Goal: Task Accomplishment & Management: Complete application form

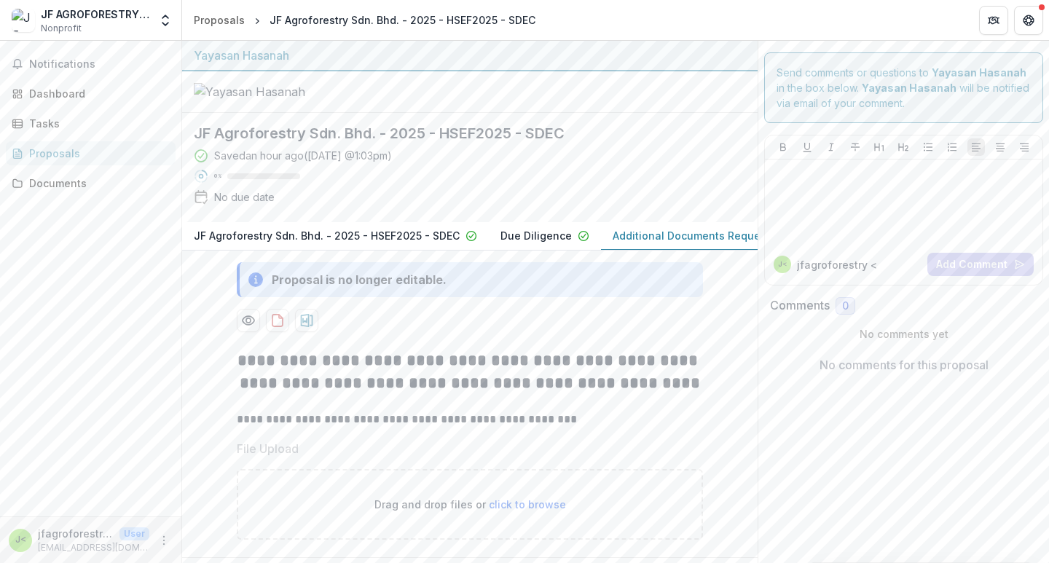
scroll to position [119, 0]
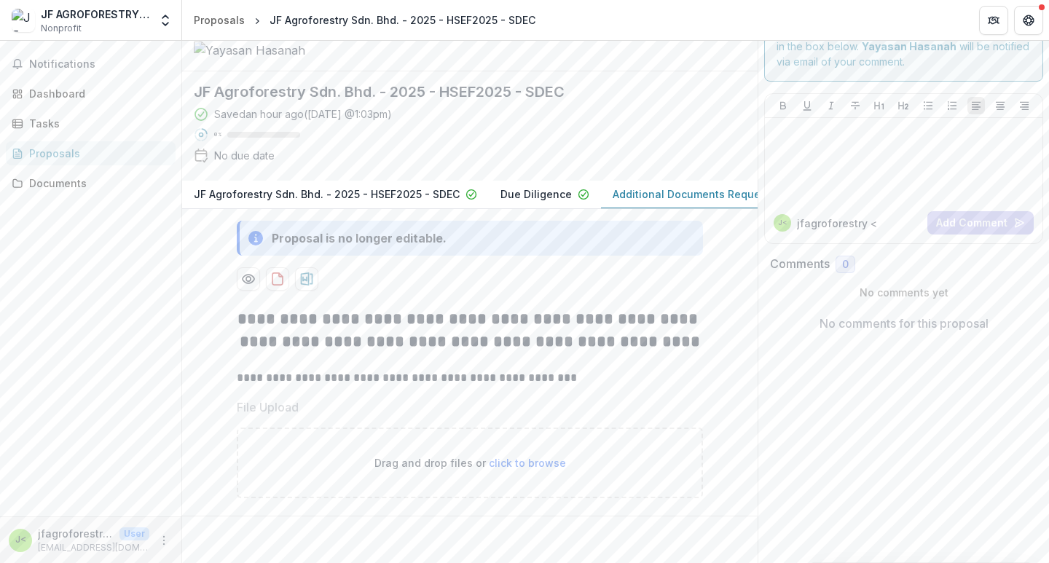
click at [527, 460] on span "click to browse" at bounding box center [527, 463] width 77 height 12
click at [514, 460] on span "click to browse" at bounding box center [527, 463] width 77 height 12
click at [511, 462] on span "click to browse" at bounding box center [527, 463] width 77 height 12
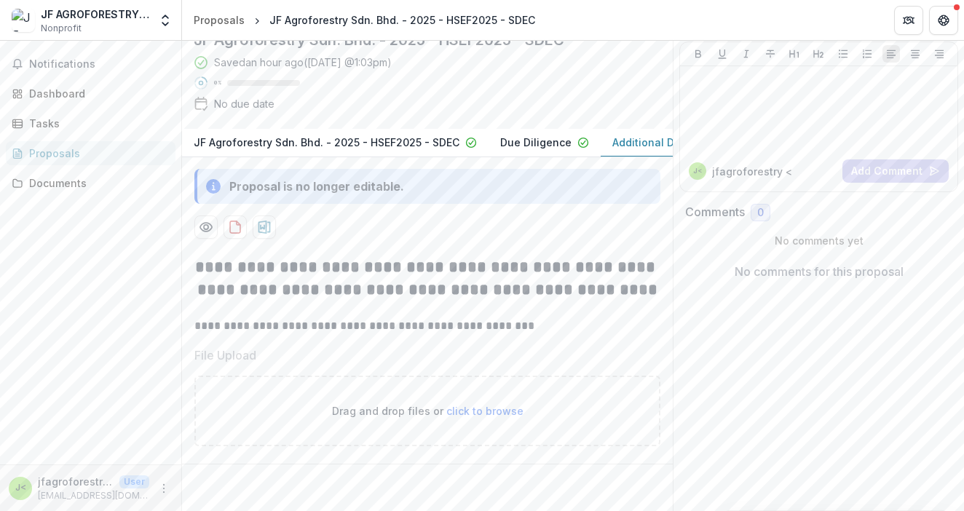
scroll to position [171, 0]
click at [483, 405] on span "click to browse" at bounding box center [485, 411] width 77 height 12
click at [466, 405] on span "click to browse" at bounding box center [485, 411] width 77 height 12
click at [479, 417] on span "click to browse" at bounding box center [485, 411] width 77 height 12
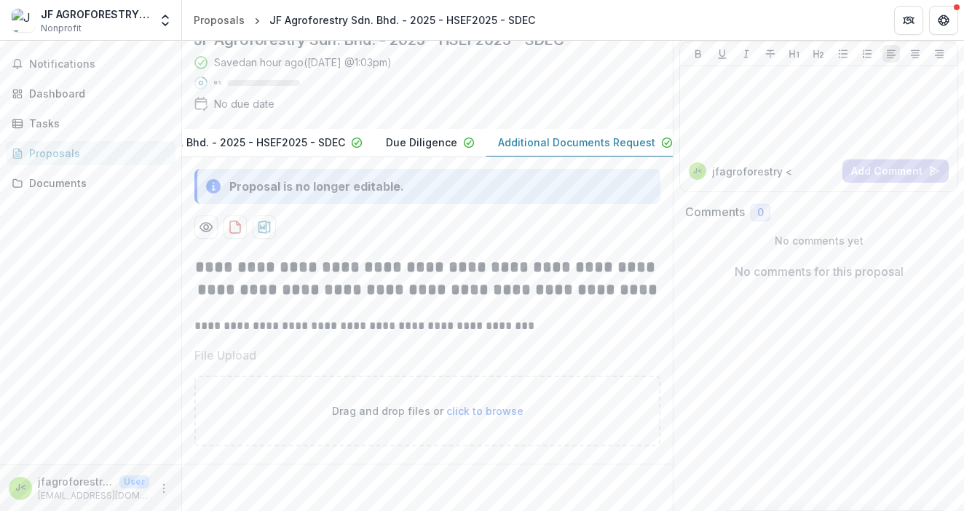
scroll to position [0, 1]
click at [490, 405] on span "click to browse" at bounding box center [485, 411] width 77 height 12
click at [578, 390] on div "Drag and drop files or click to browse" at bounding box center [427, 411] width 466 height 71
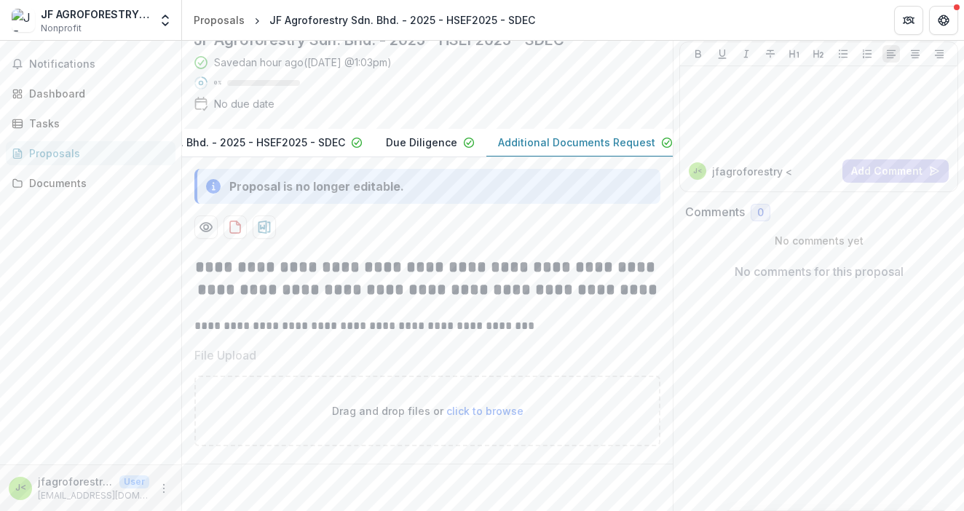
click at [493, 405] on span "click to browse" at bounding box center [485, 411] width 77 height 12
click at [484, 405] on span "click to browse" at bounding box center [485, 411] width 77 height 12
click at [545, 376] on div "Drag and drop files or click to browse" at bounding box center [427, 411] width 466 height 71
click at [498, 405] on span "click to browse" at bounding box center [485, 411] width 77 height 12
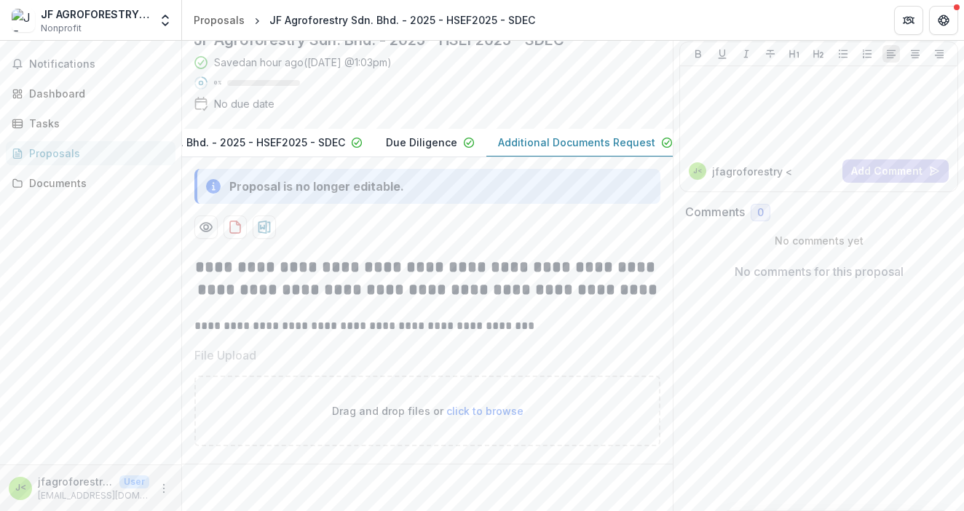
click at [496, 405] on span "click to browse" at bounding box center [485, 411] width 77 height 12
click at [563, 376] on div "Drag and drop files or click to browse" at bounding box center [427, 411] width 466 height 71
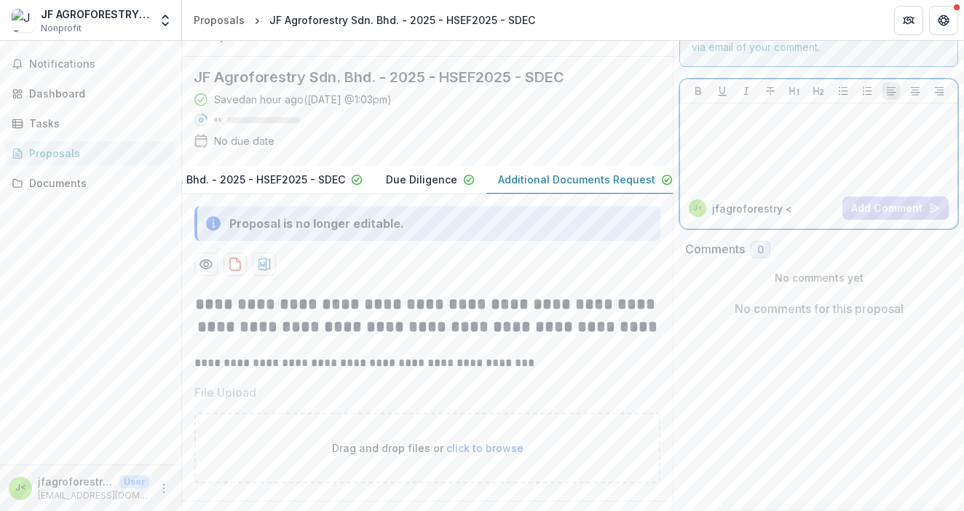
click at [755, 141] on div at bounding box center [819, 145] width 266 height 73
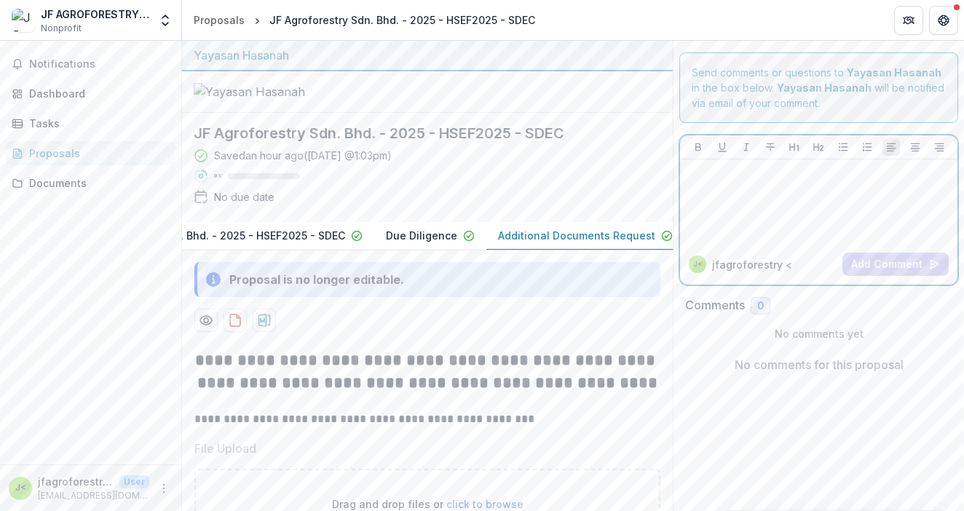
scroll to position [0, 0]
click at [730, 186] on div at bounding box center [819, 201] width 266 height 73
click at [727, 184] on div at bounding box center [819, 201] width 266 height 73
click at [757, 177] on p at bounding box center [819, 173] width 266 height 16
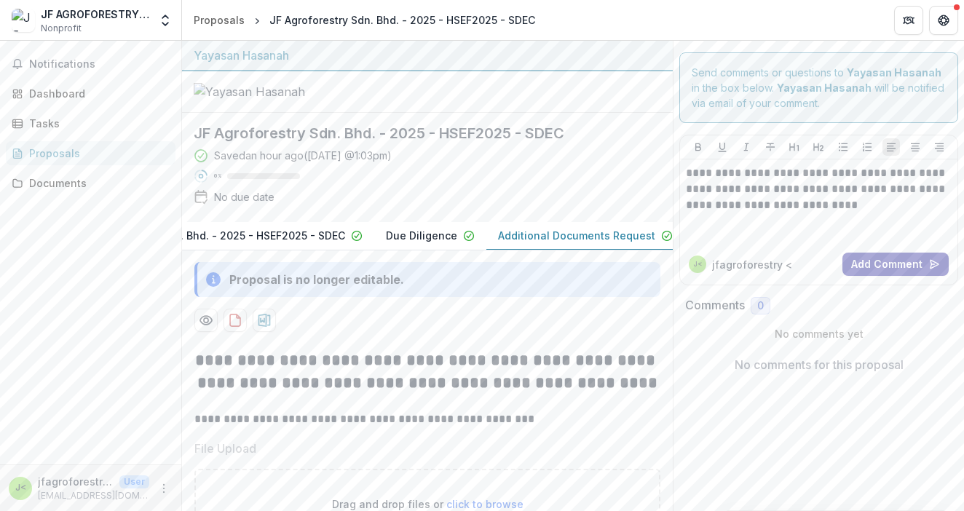
click at [862, 268] on button "Add Comment" at bounding box center [896, 264] width 106 height 23
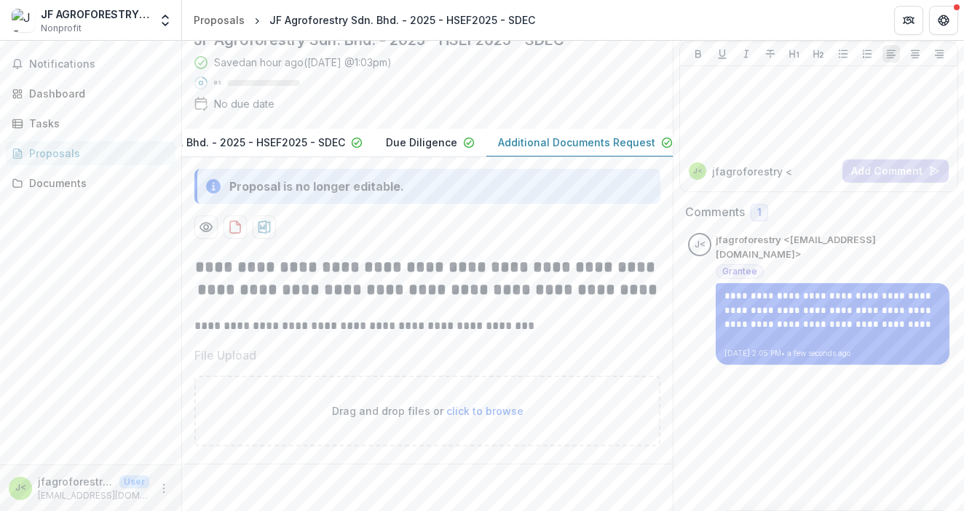
scroll to position [183, 0]
click at [472, 405] on span "click to browse" at bounding box center [485, 411] width 77 height 12
click at [471, 405] on span "click to browse" at bounding box center [485, 411] width 77 height 12
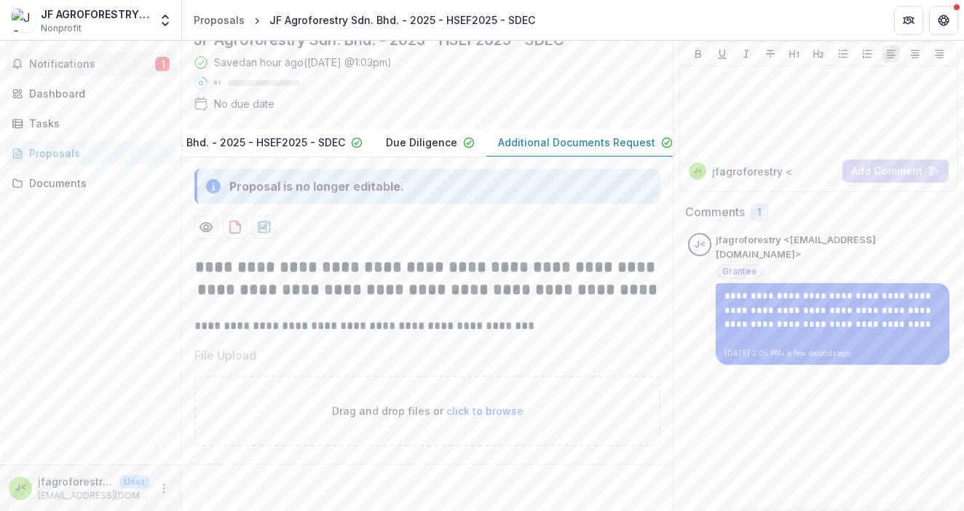
click at [107, 66] on span "Notifications" at bounding box center [92, 64] width 126 height 12
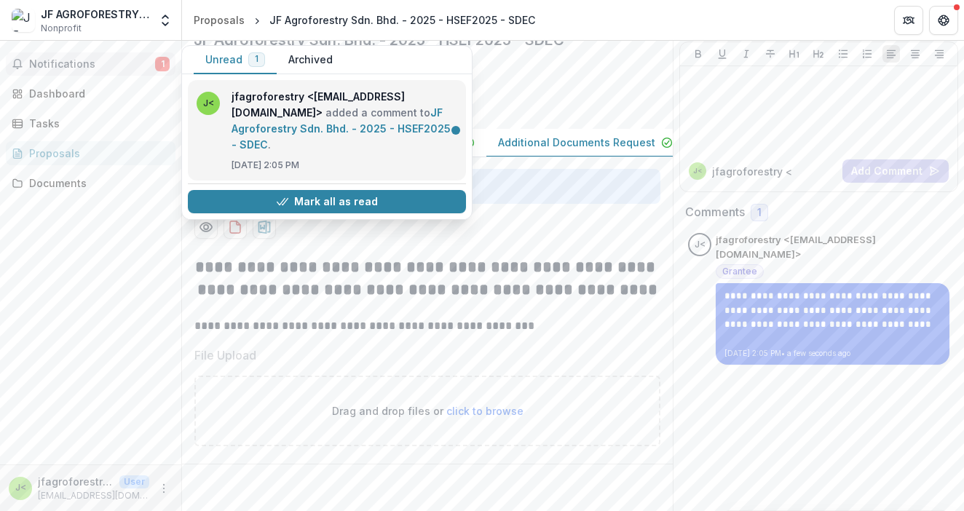
click at [339, 120] on link "JF Agroforestry Sdn. Bhd. - 2025 - HSEF2025 - SDEC" at bounding box center [341, 128] width 219 height 44
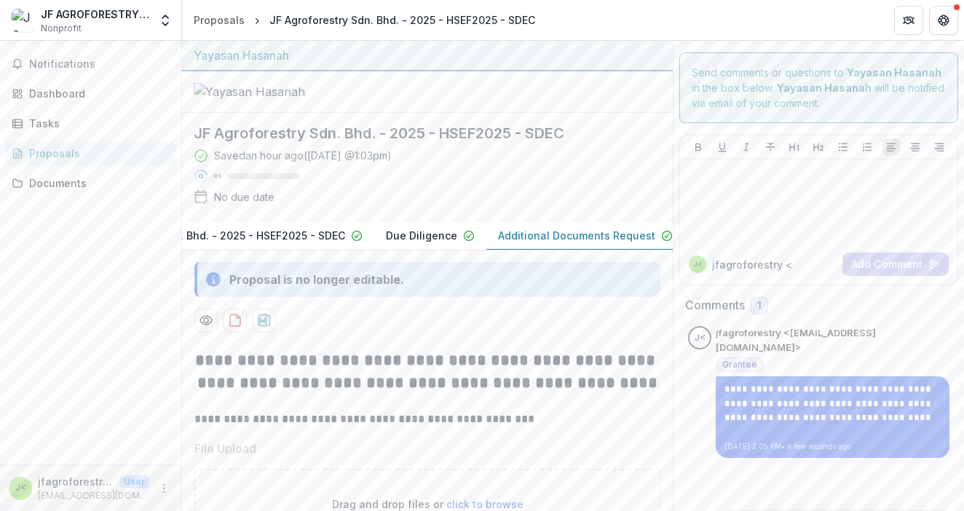
scroll to position [0, 0]
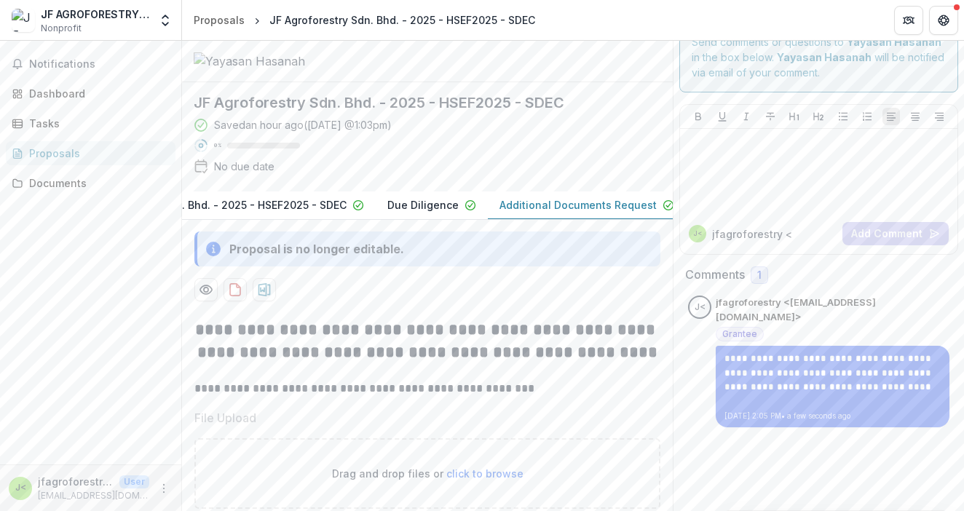
scroll to position [0, 114]
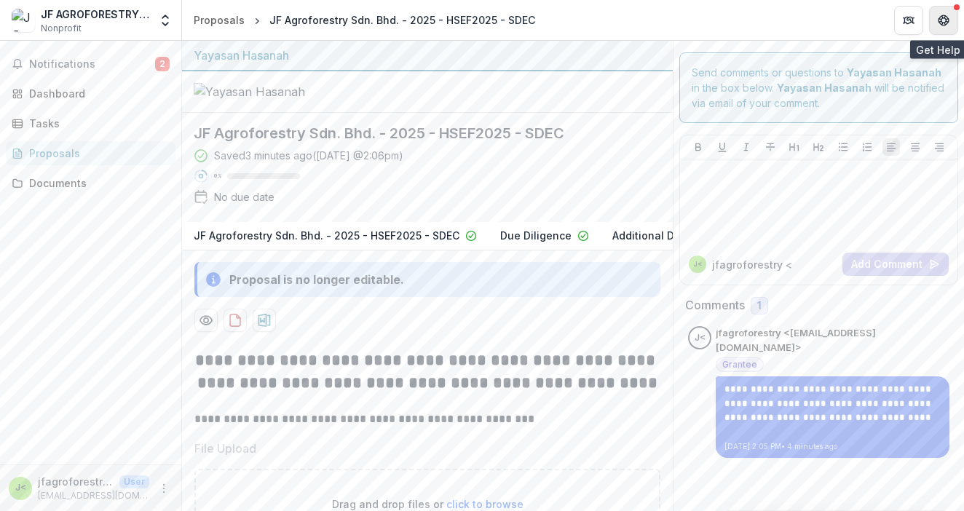
click at [946, 21] on icon "Get Help" at bounding box center [947, 20] width 3 height 4
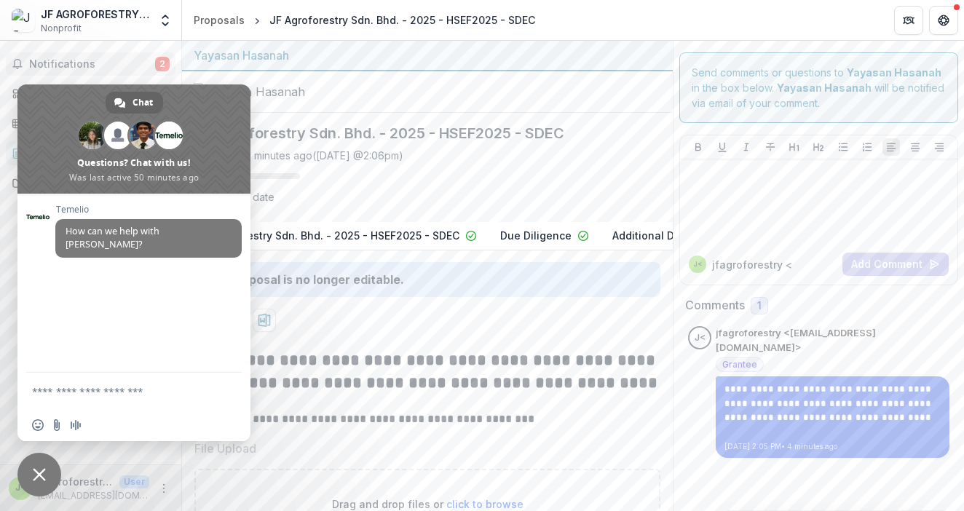
click at [109, 57] on button "Notifications 2" at bounding box center [91, 63] width 170 height 23
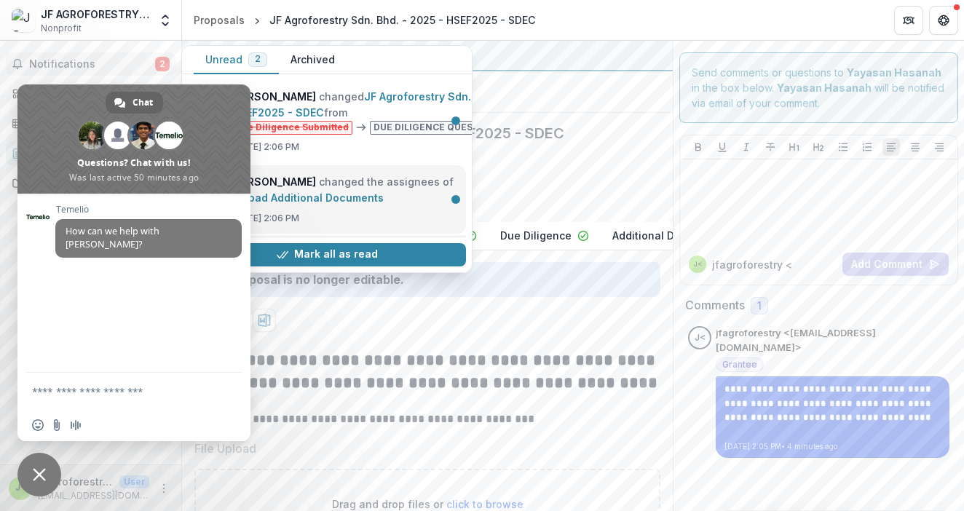
click at [357, 198] on link "Upload Additional Documents" at bounding box center [308, 198] width 152 height 12
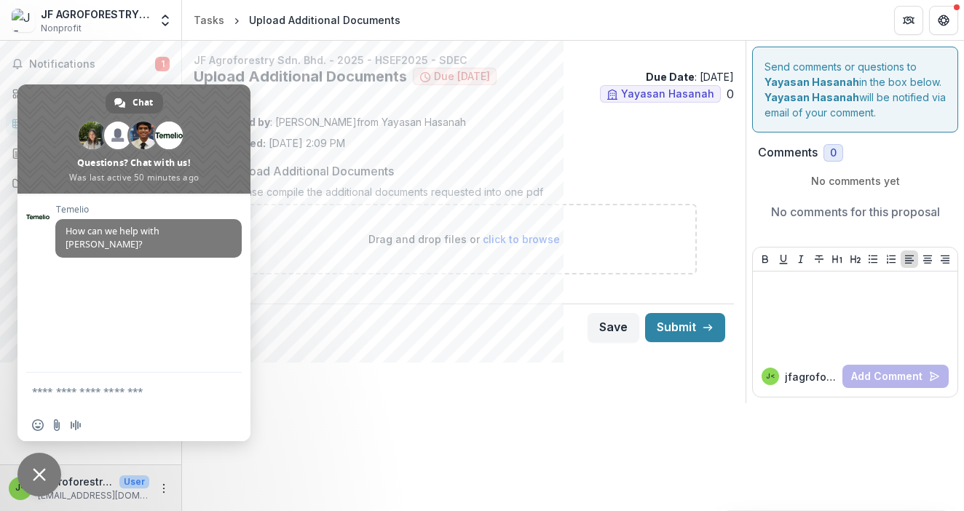
click at [392, 429] on div "JF Agroforestry Sdn. Bhd. - 2025 - HSEF2025 - SDEC Upload Additional Documents …" at bounding box center [573, 276] width 782 height 471
click at [485, 139] on div "Assigned by : Josselyn Tan from Yayasan Hasanah Last saved: Aug 13, 2025, 2:09 …" at bounding box center [463, 132] width 517 height 36
click at [530, 239] on span "click to browse" at bounding box center [521, 239] width 77 height 12
type input "**********"
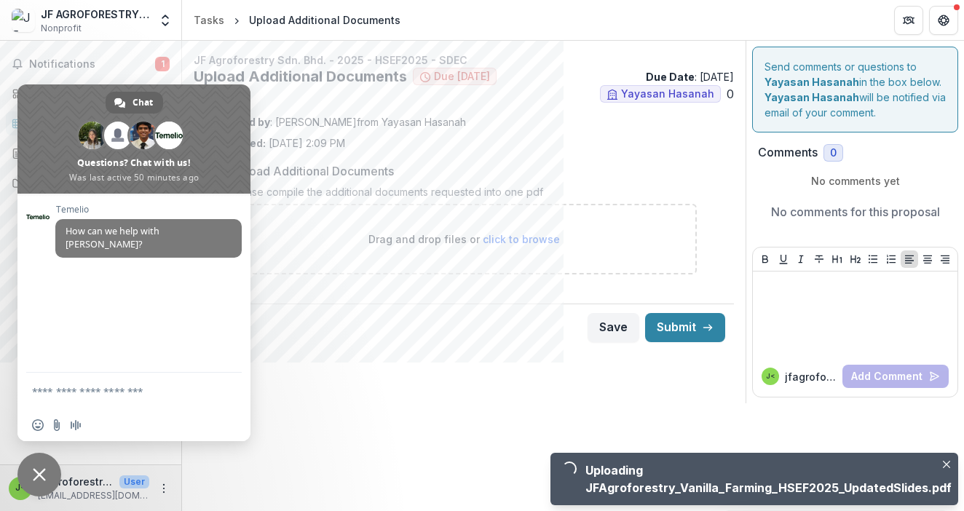
click at [33, 479] on span "Close chat" at bounding box center [39, 475] width 44 height 44
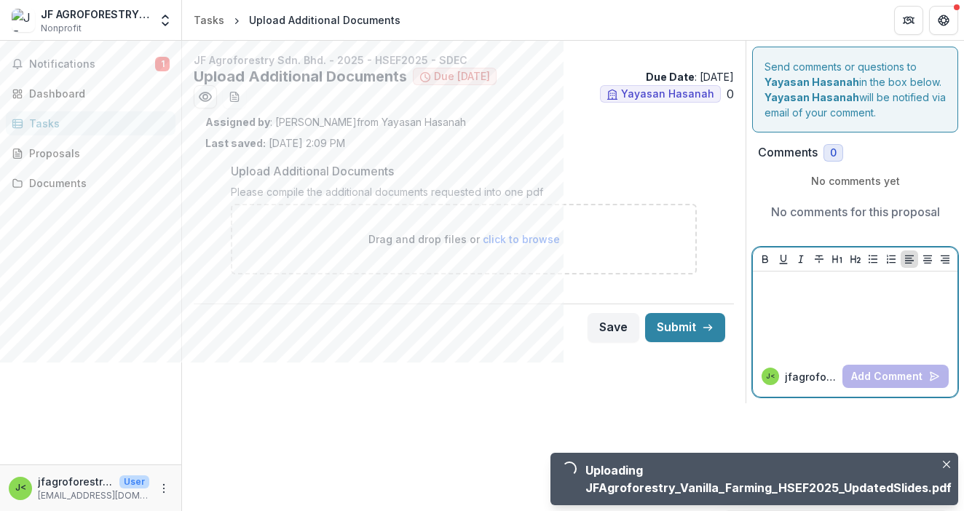
click at [888, 306] on div at bounding box center [855, 314] width 193 height 73
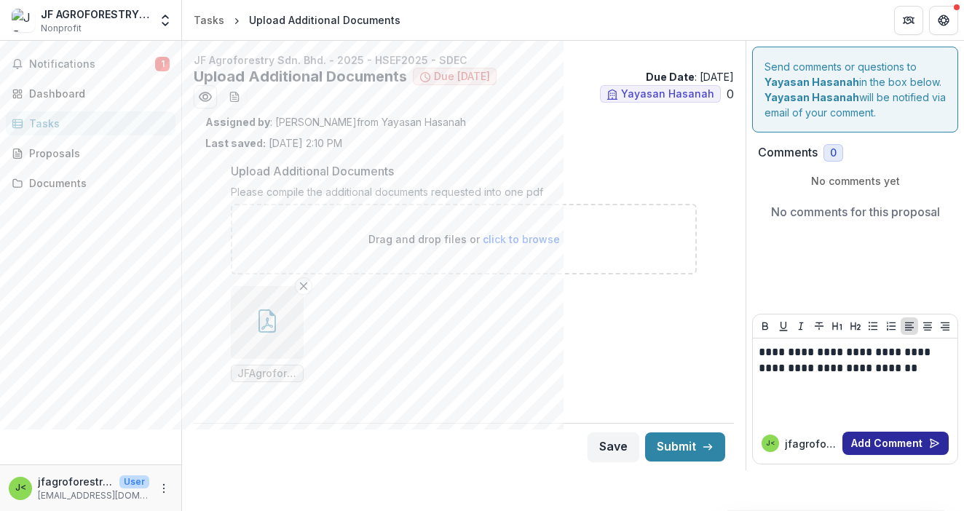
click at [884, 447] on button "Add Comment" at bounding box center [896, 443] width 106 height 23
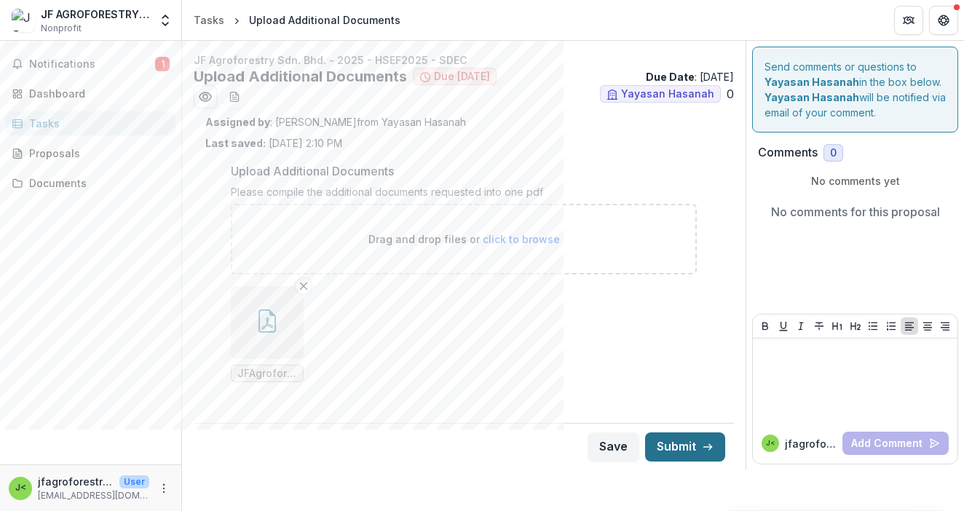
click at [683, 443] on button "Submit" at bounding box center [685, 447] width 80 height 29
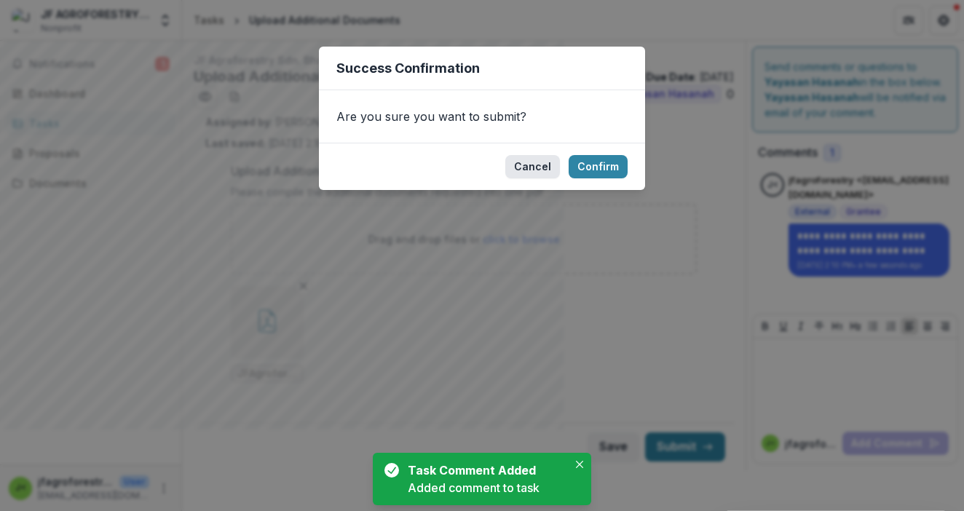
click at [527, 170] on button "Cancel" at bounding box center [533, 166] width 55 height 23
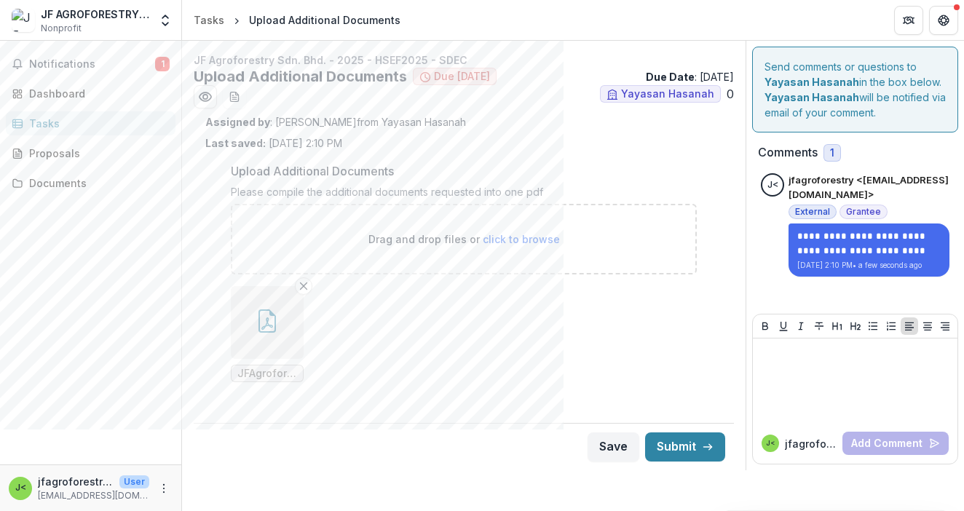
click at [267, 371] on span "JFAgroforestry_Vanilla_Farming_HSEF2025_UpdatedSlides.pdf" at bounding box center [267, 374] width 60 height 12
click at [280, 329] on button "button" at bounding box center [267, 322] width 73 height 73
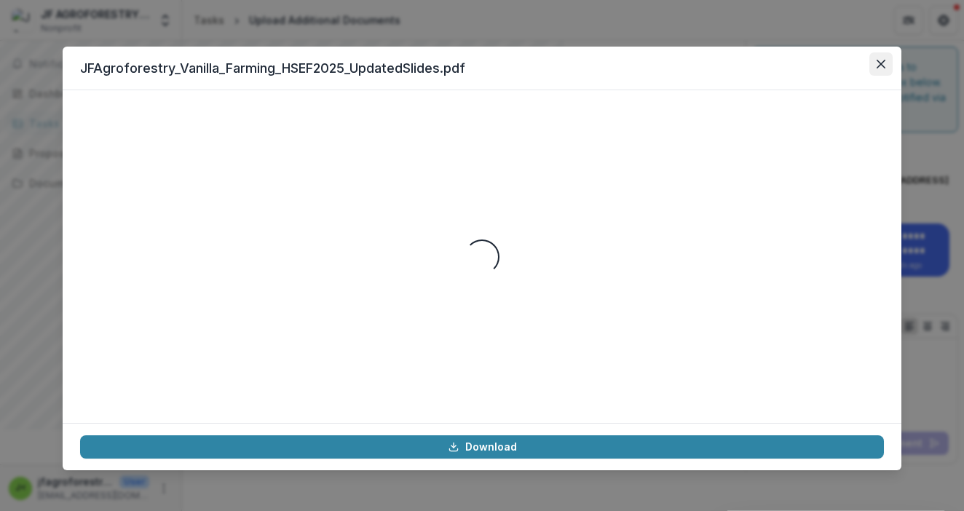
click at [879, 61] on icon "Close" at bounding box center [881, 64] width 9 height 9
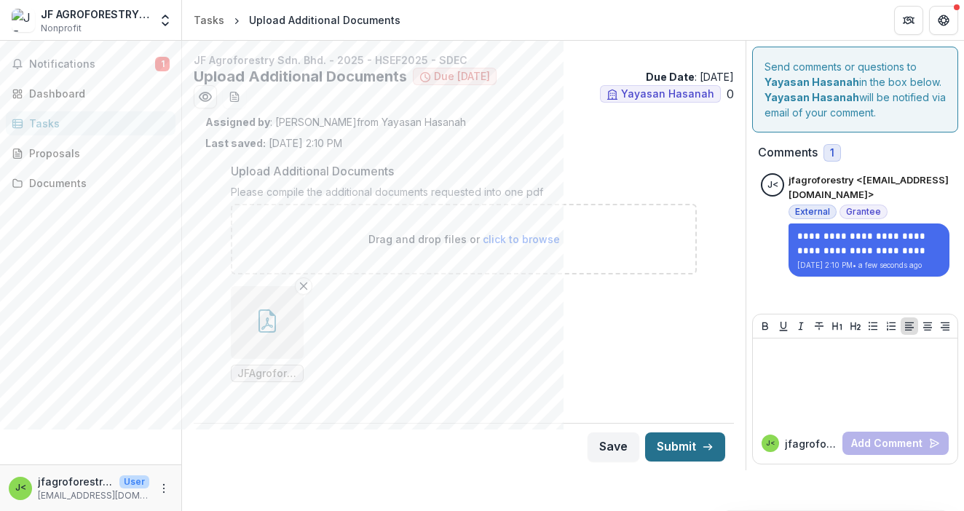
click at [671, 453] on button "Submit" at bounding box center [685, 447] width 80 height 29
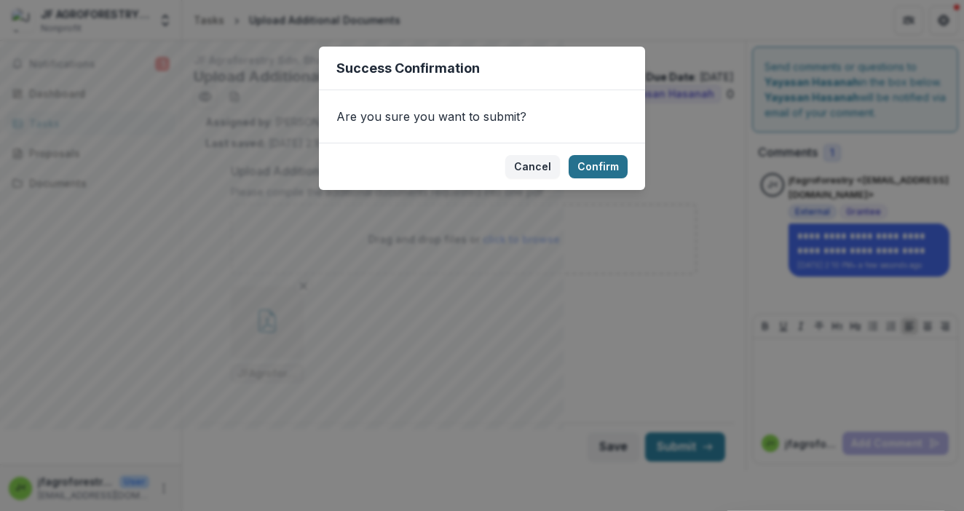
click at [600, 162] on button "Confirm" at bounding box center [598, 166] width 59 height 23
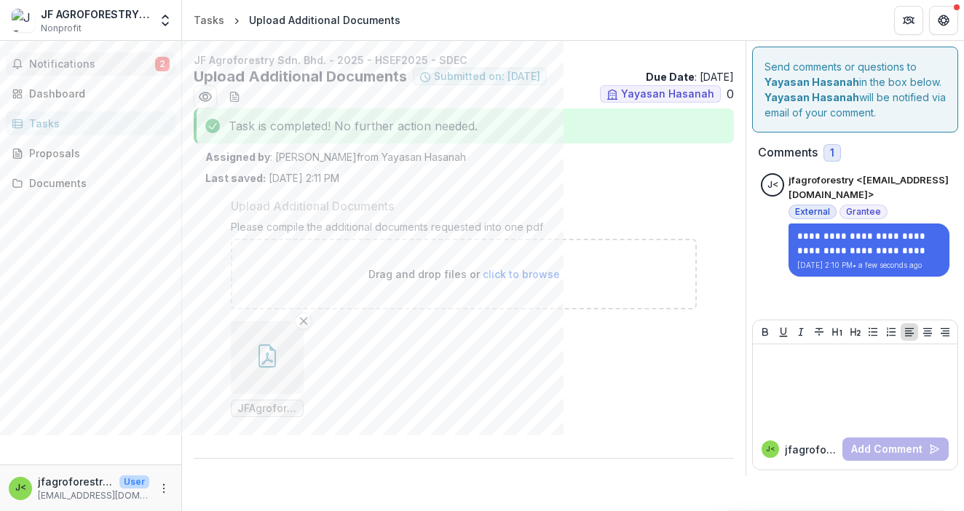
click at [117, 58] on button "Notifications 2" at bounding box center [91, 63] width 170 height 23
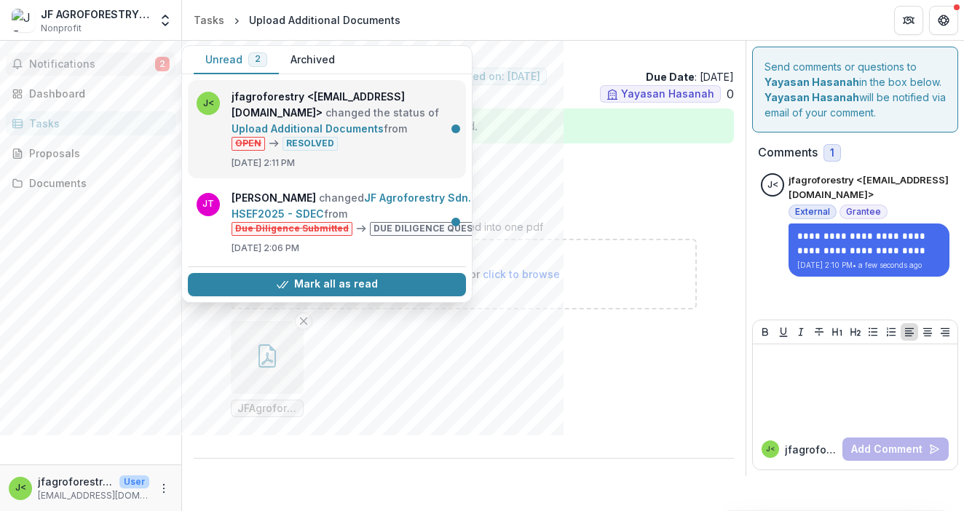
click at [350, 135] on link "Upload Additional Documents" at bounding box center [308, 128] width 152 height 12
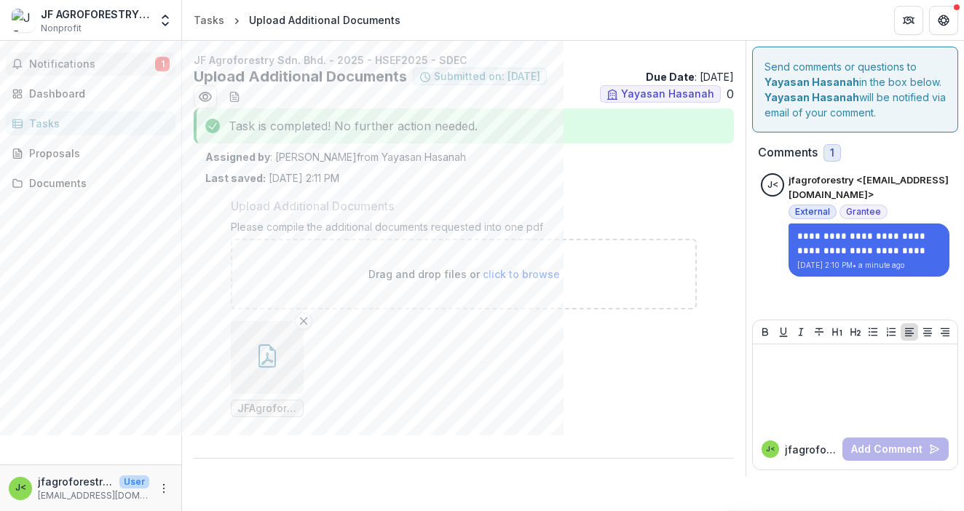
click at [120, 55] on button "Notifications 1" at bounding box center [91, 63] width 170 height 23
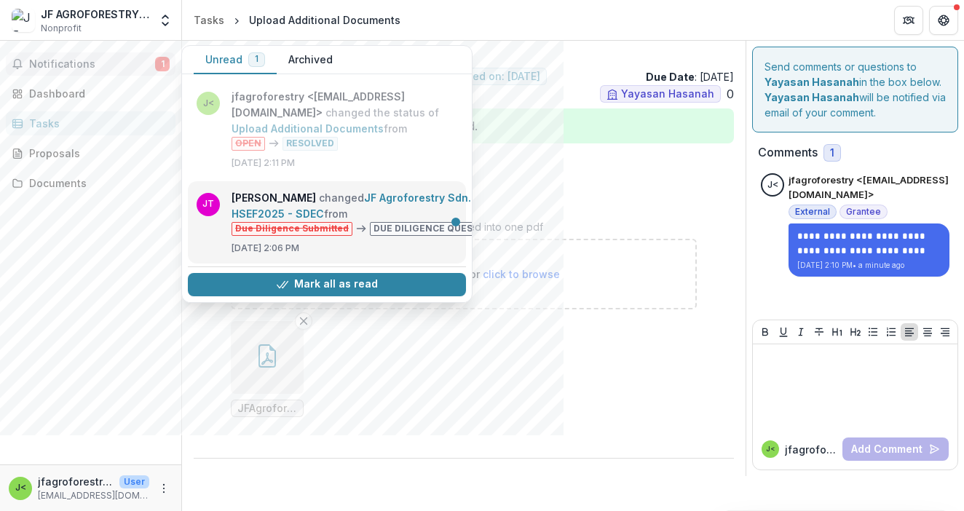
click at [386, 220] on link "JF Agroforestry Sdn. Bhd. - 2025 - HSEF2025 - SDEC" at bounding box center [387, 206] width 311 height 28
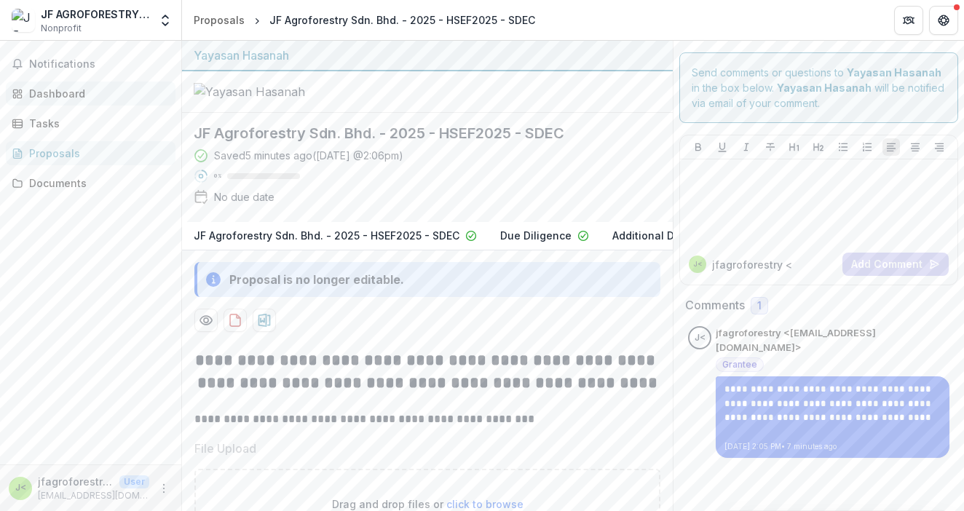
click at [83, 89] on div "Dashboard" at bounding box center [96, 93] width 135 height 15
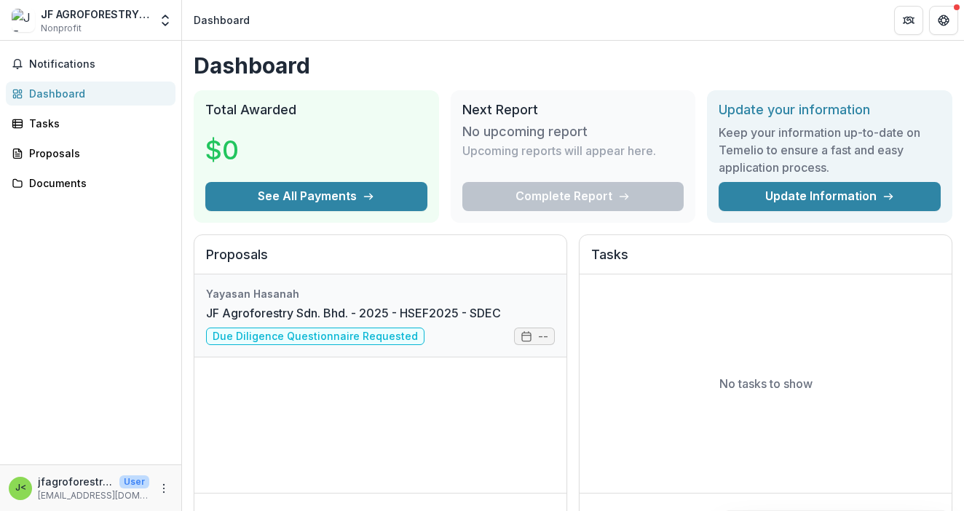
click at [382, 309] on link "JF Agroforestry Sdn. Bhd. - 2025 - HSEF2025 - SDEC" at bounding box center [353, 312] width 295 height 17
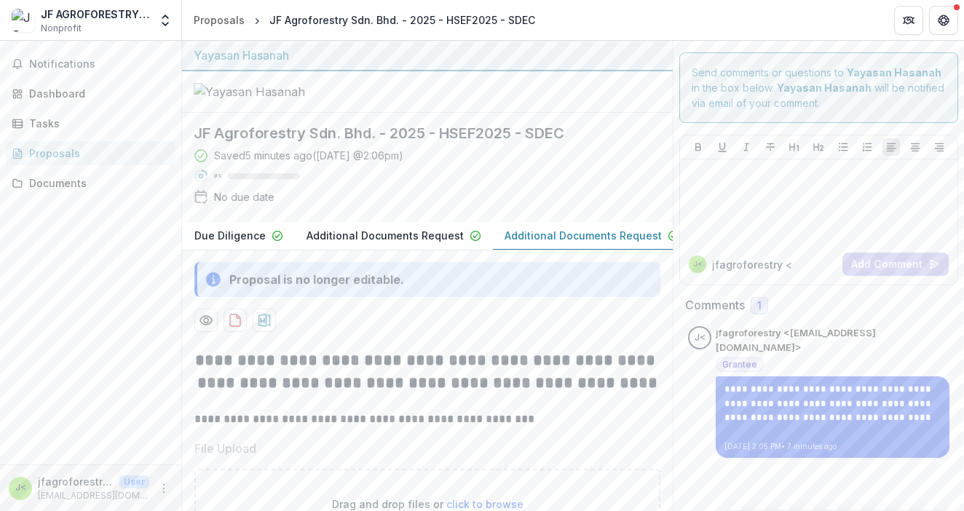
scroll to position [0, 305]
click at [553, 243] on p "Additional Documents Request" at bounding box center [584, 235] width 157 height 15
click at [396, 243] on p "Additional Documents Request" at bounding box center [385, 235] width 157 height 15
click at [536, 243] on p "Additional Documents Request" at bounding box center [584, 235] width 157 height 15
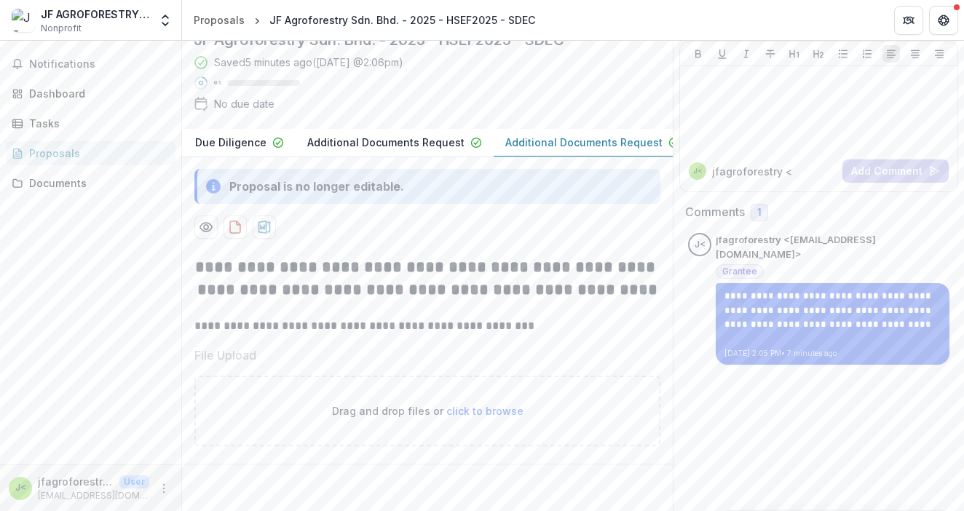
scroll to position [104, 0]
click at [375, 129] on div "**********" at bounding box center [427, 230] width 491 height 564
click at [420, 157] on button "Additional Documents Request" at bounding box center [395, 143] width 198 height 28
click at [417, 150] on p "Additional Documents Request" at bounding box center [385, 142] width 157 height 15
click at [570, 150] on p "Additional Documents Request" at bounding box center [584, 142] width 157 height 15
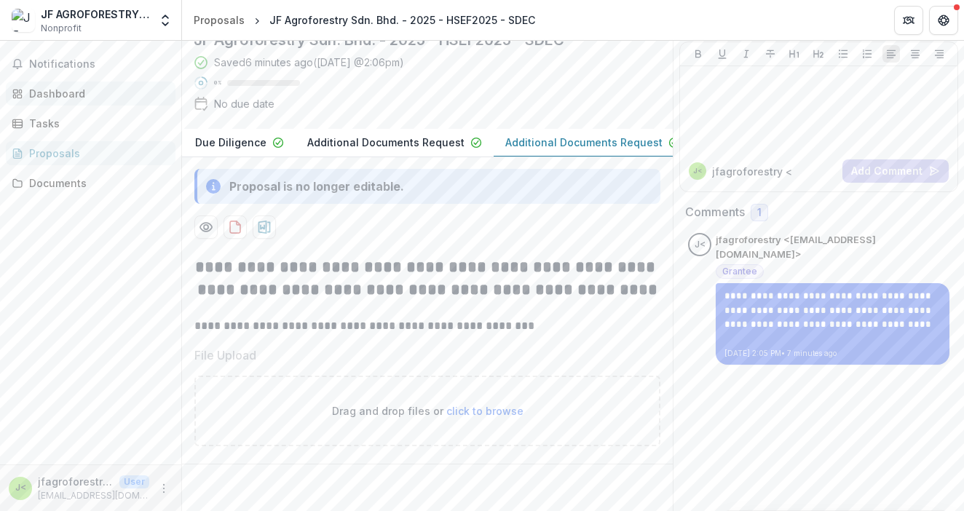
click at [87, 95] on div "Dashboard" at bounding box center [96, 93] width 135 height 15
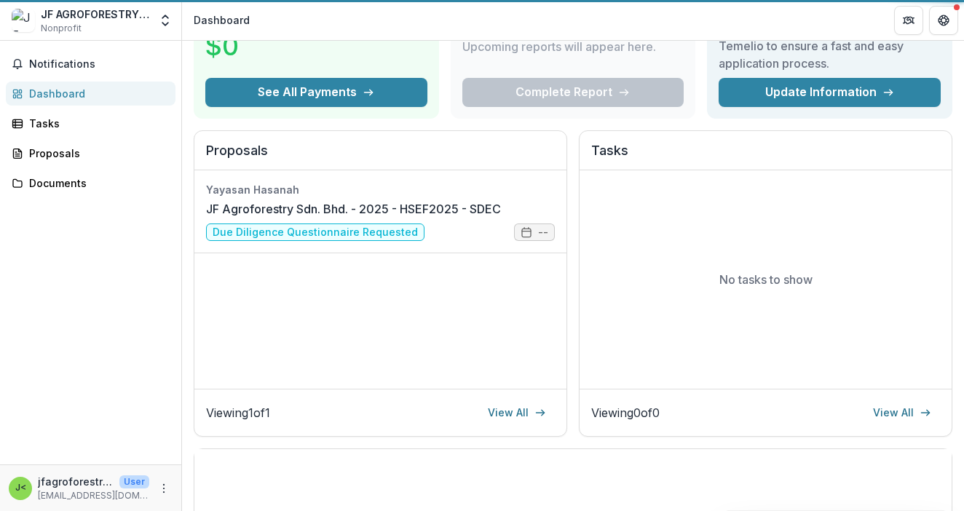
scroll to position [93, 0]
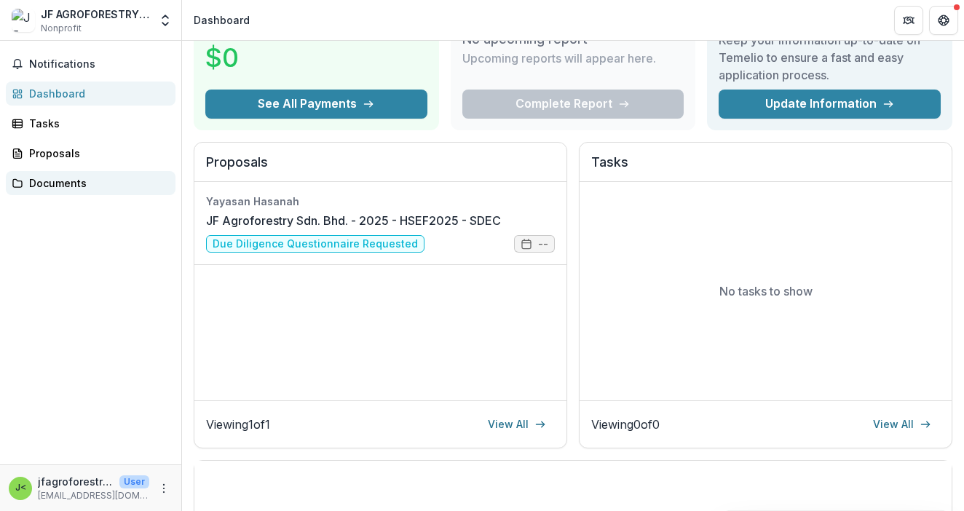
click at [99, 189] on div "Documents" at bounding box center [96, 183] width 135 height 15
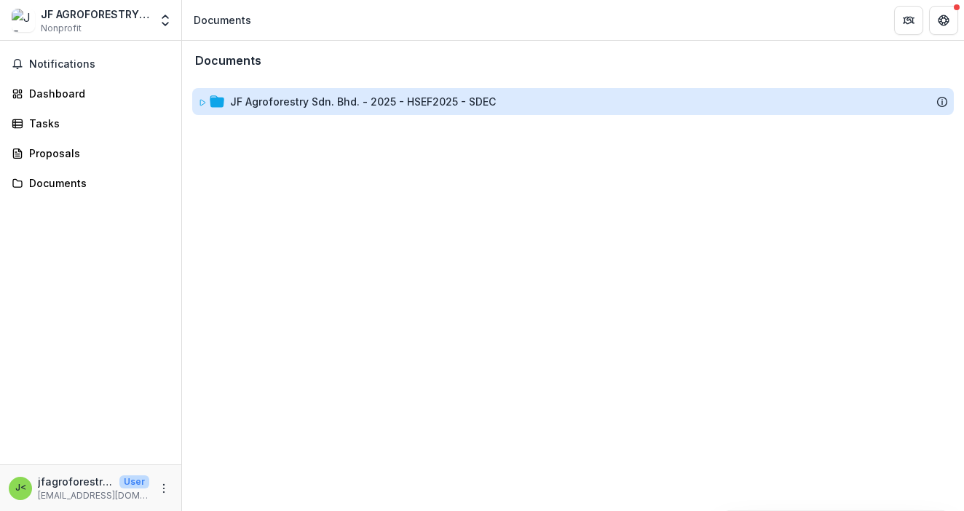
click at [294, 104] on div "JF Agroforestry Sdn. Bhd. - 2025 - HSEF2025 - SDEC" at bounding box center [363, 101] width 266 height 15
